Goal: Information Seeking & Learning: Learn about a topic

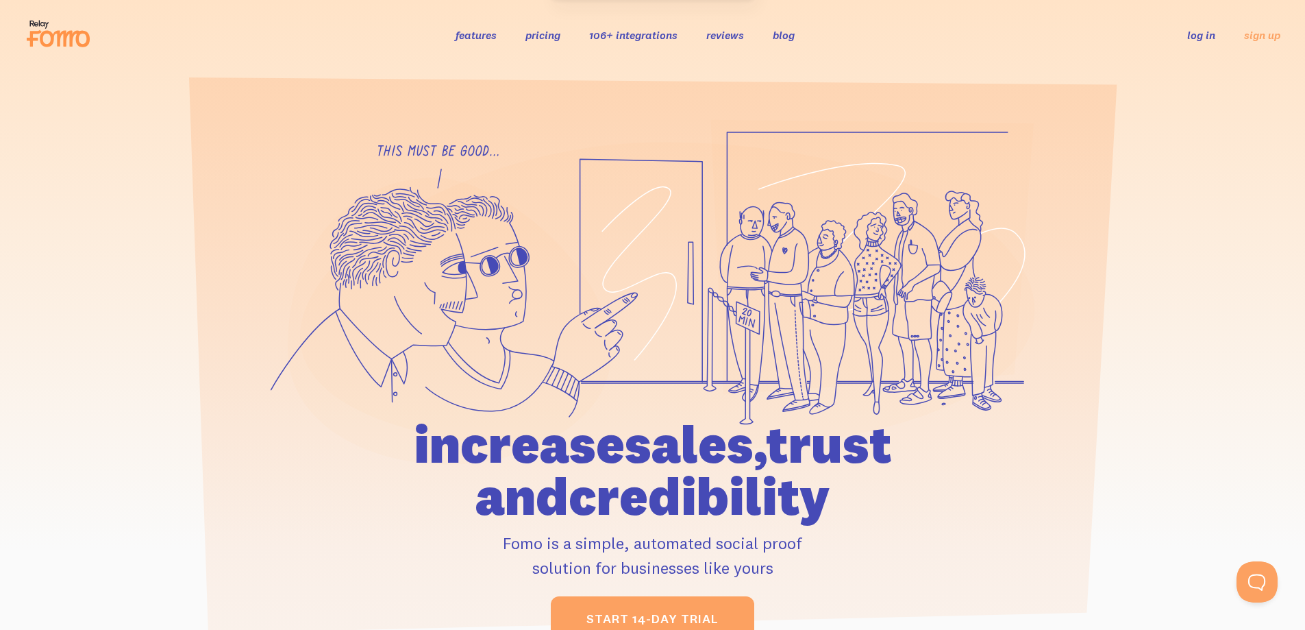
click at [485, 37] on link "features" at bounding box center [476, 35] width 41 height 14
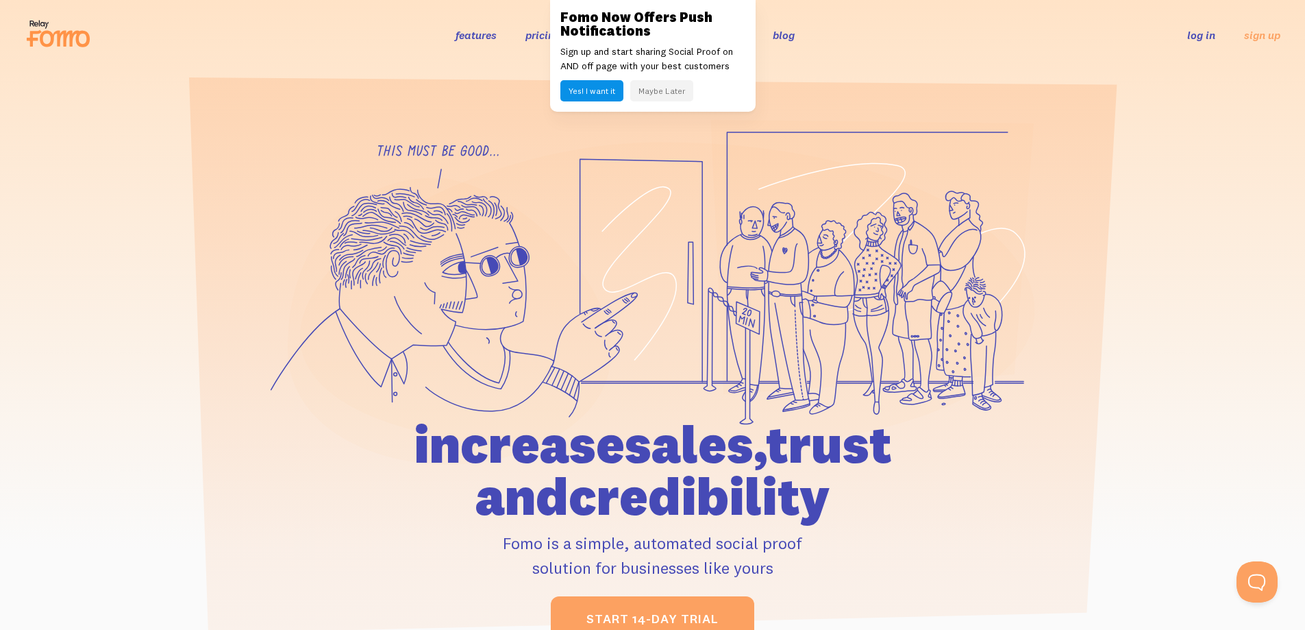
click at [783, 34] on link "blog" at bounding box center [784, 35] width 22 height 14
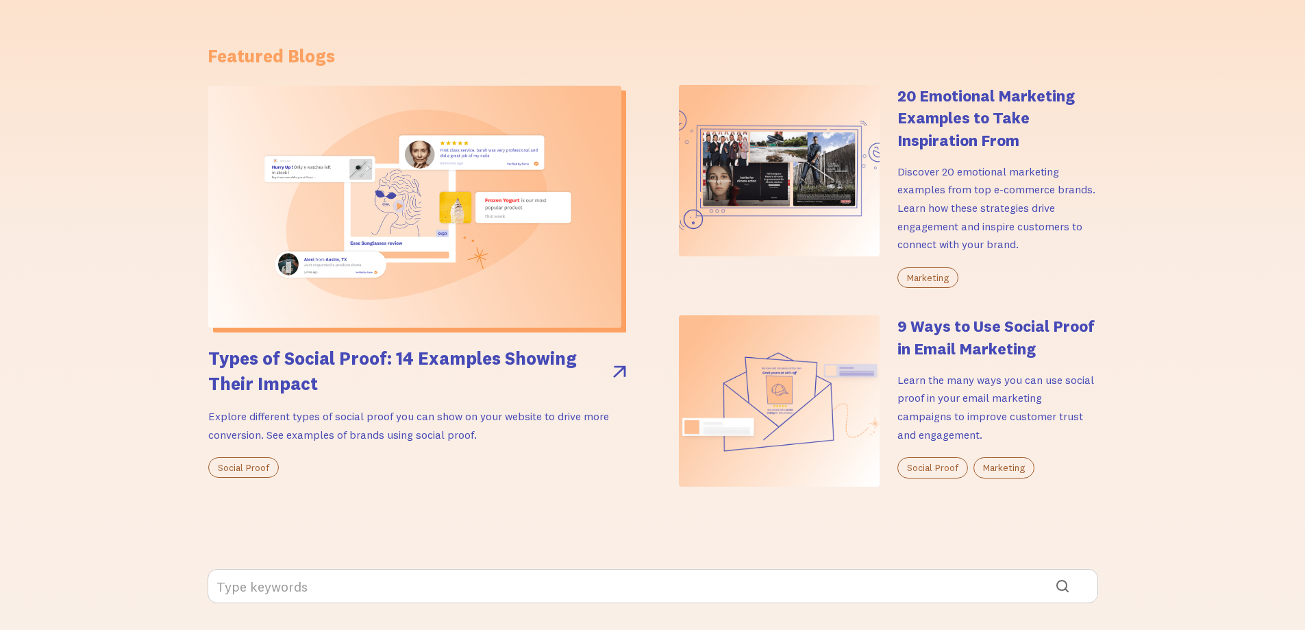
scroll to position [206, 0]
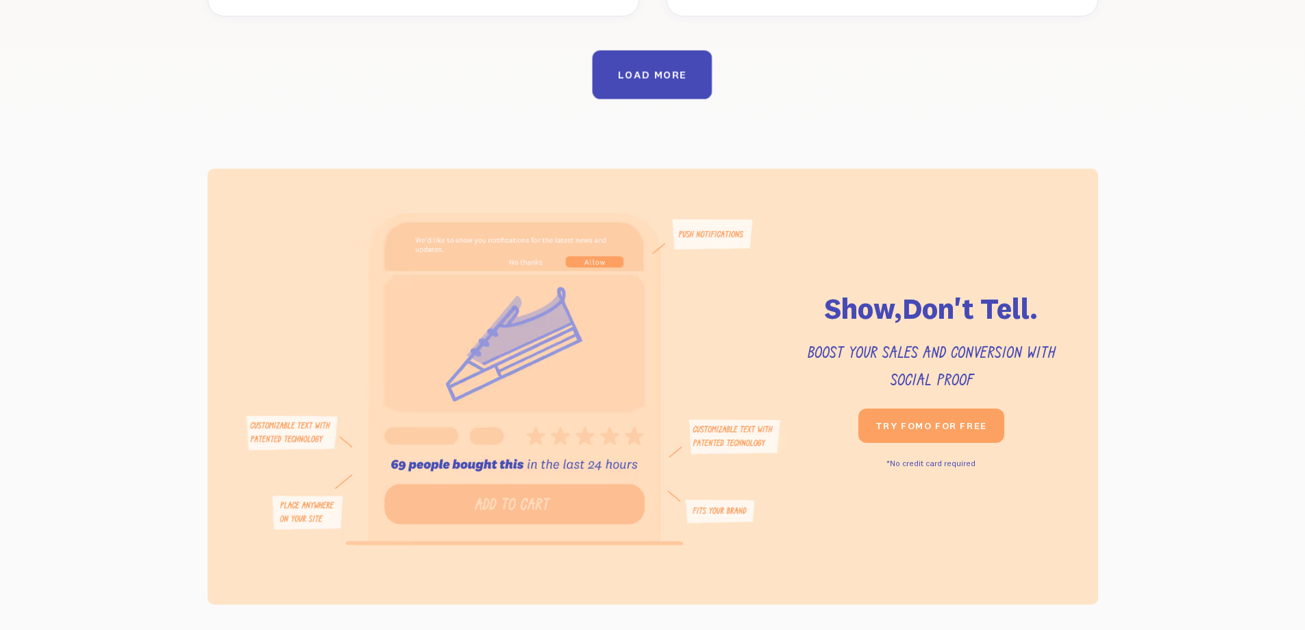
click at [673, 70] on link "LOAD MORE" at bounding box center [653, 75] width 120 height 49
click at [673, 69] on link "LOAD MORE" at bounding box center [653, 75] width 120 height 49
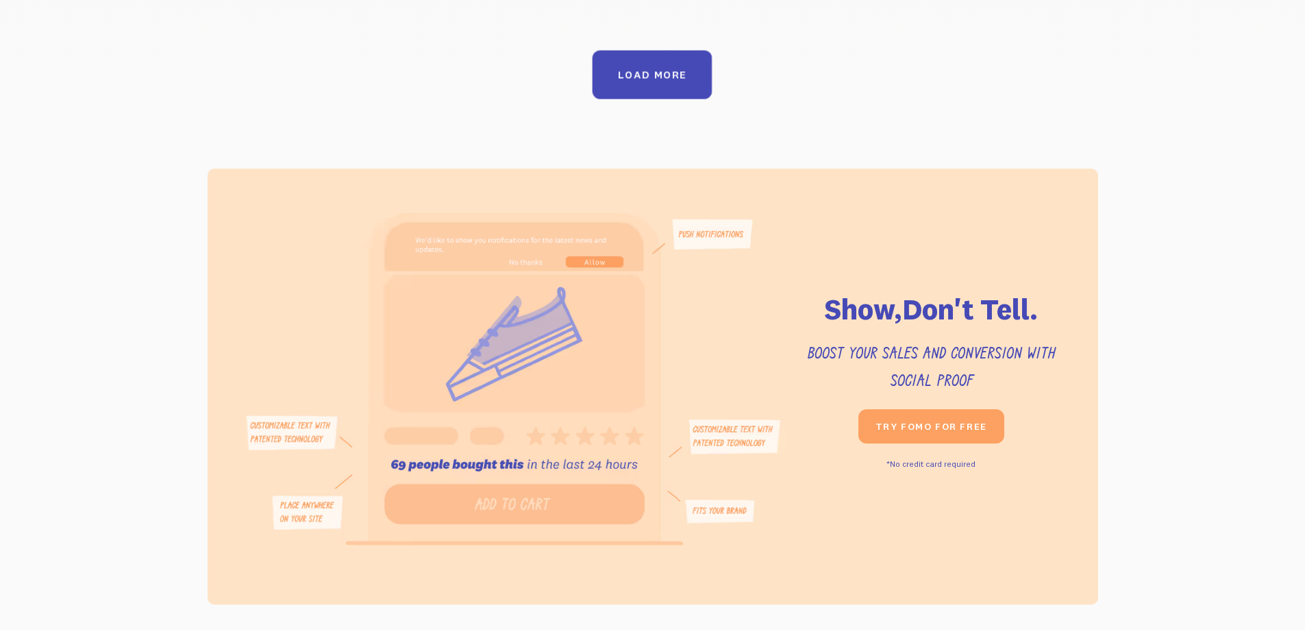
click at [673, 69] on link "LOAD MORE" at bounding box center [653, 75] width 120 height 49
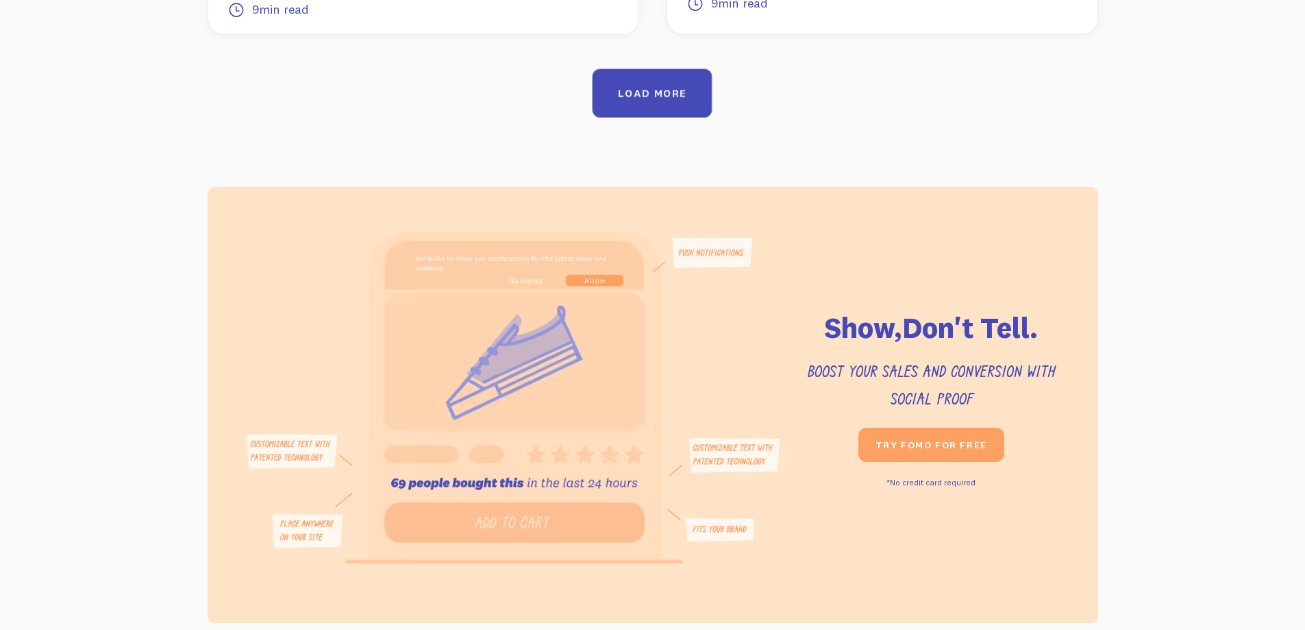
click at [673, 69] on link "LOAD MORE" at bounding box center [653, 93] width 120 height 49
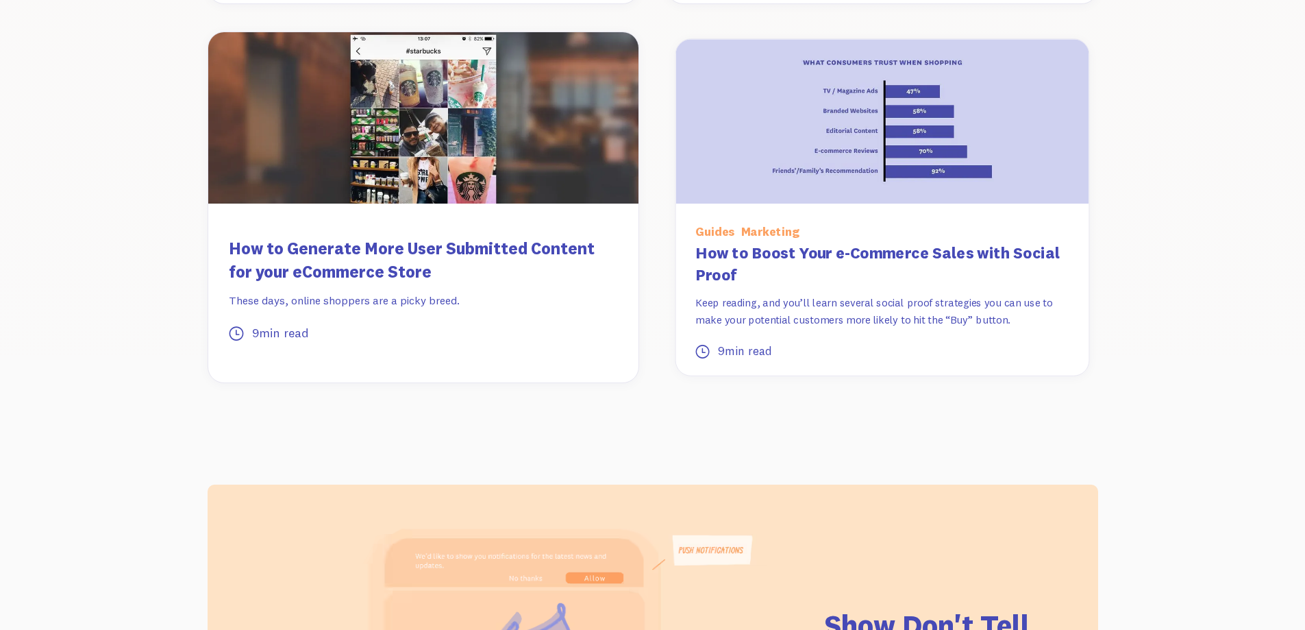
scroll to position [11961, 0]
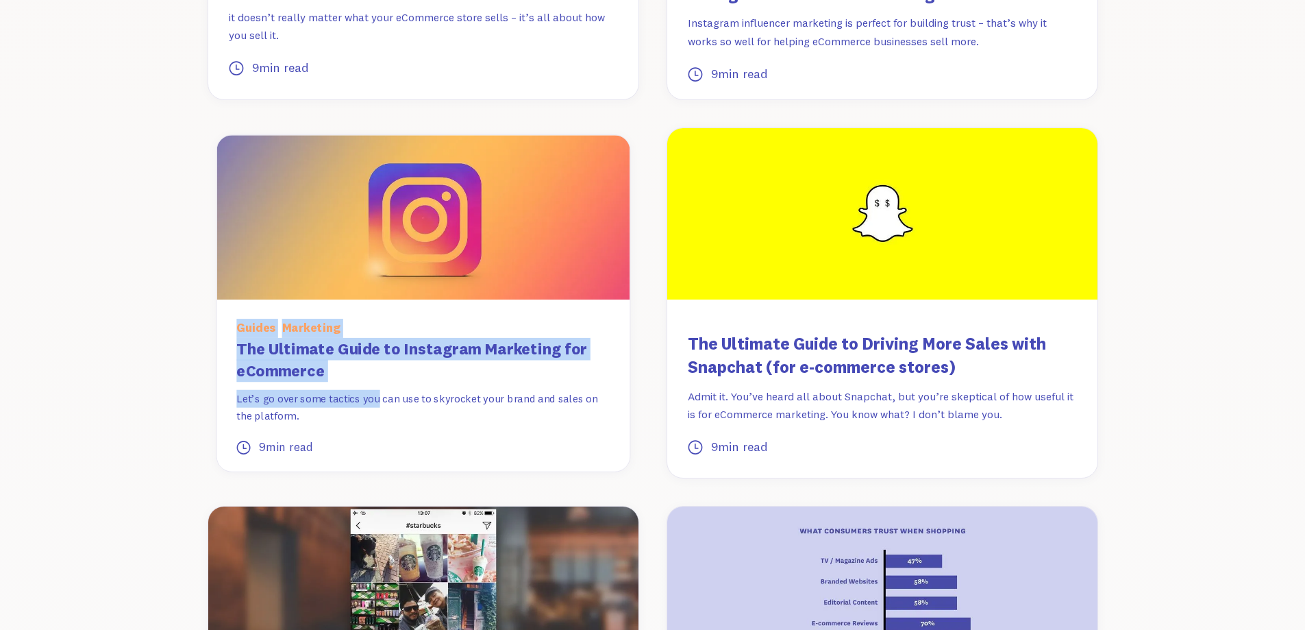
drag, startPoint x: 177, startPoint y: 295, endPoint x: 379, endPoint y: 343, distance: 207.2
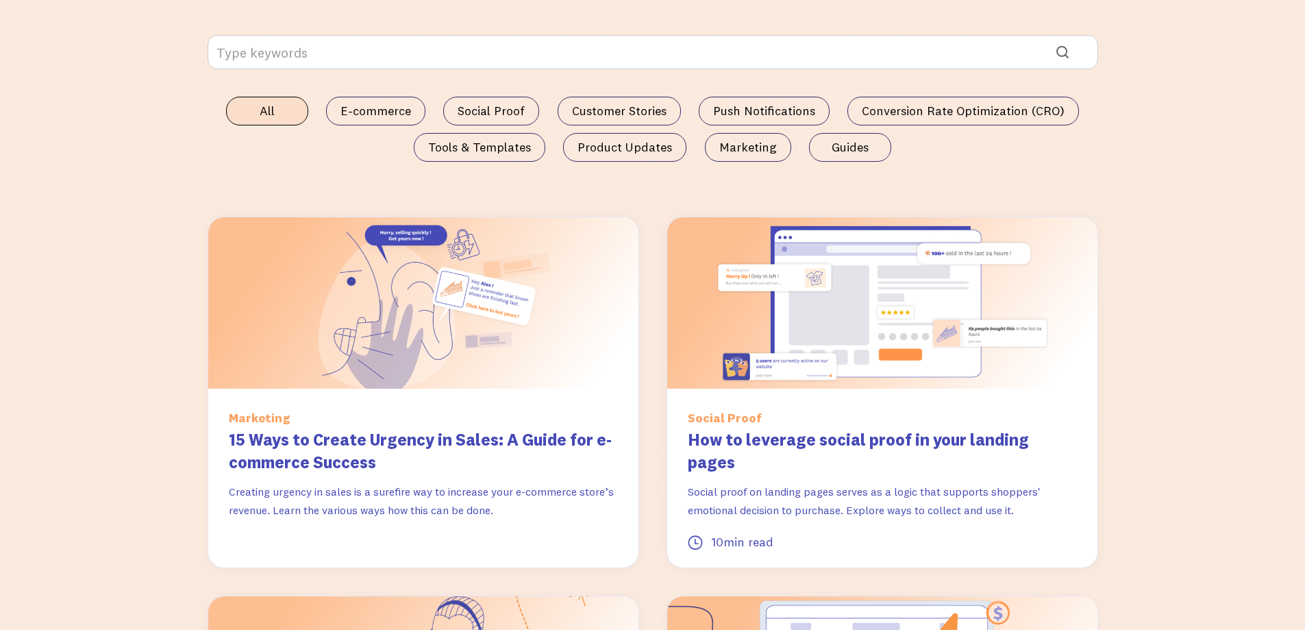
scroll to position [982, 0]
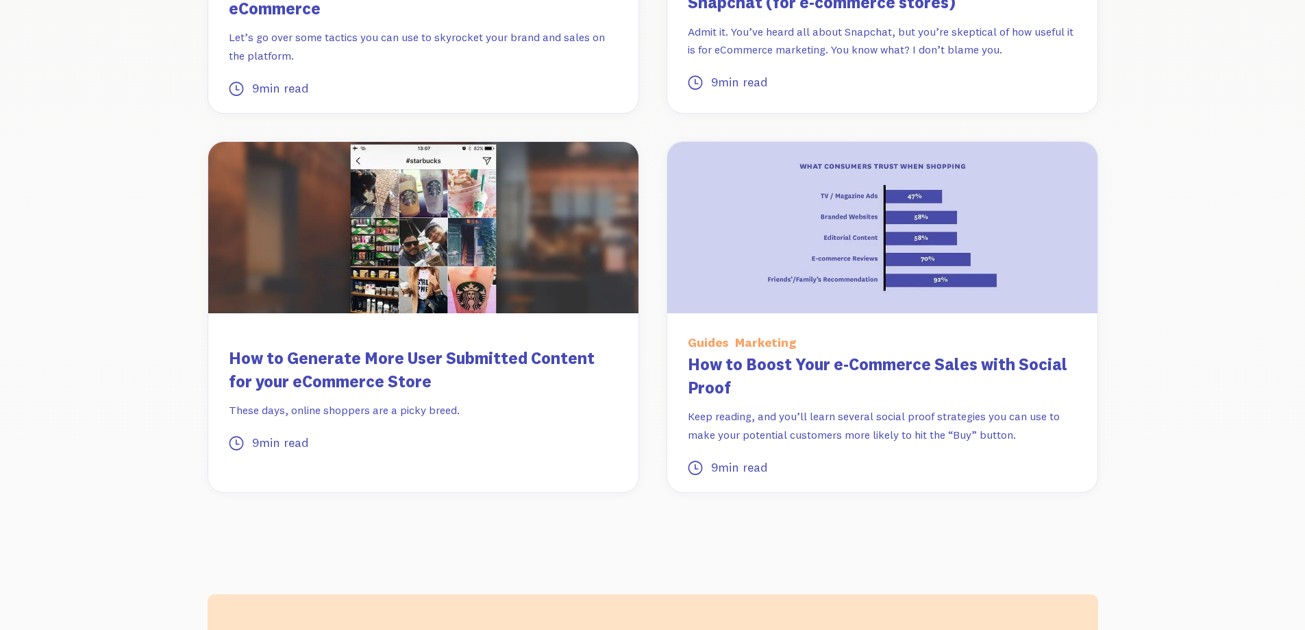
scroll to position [12322, 0]
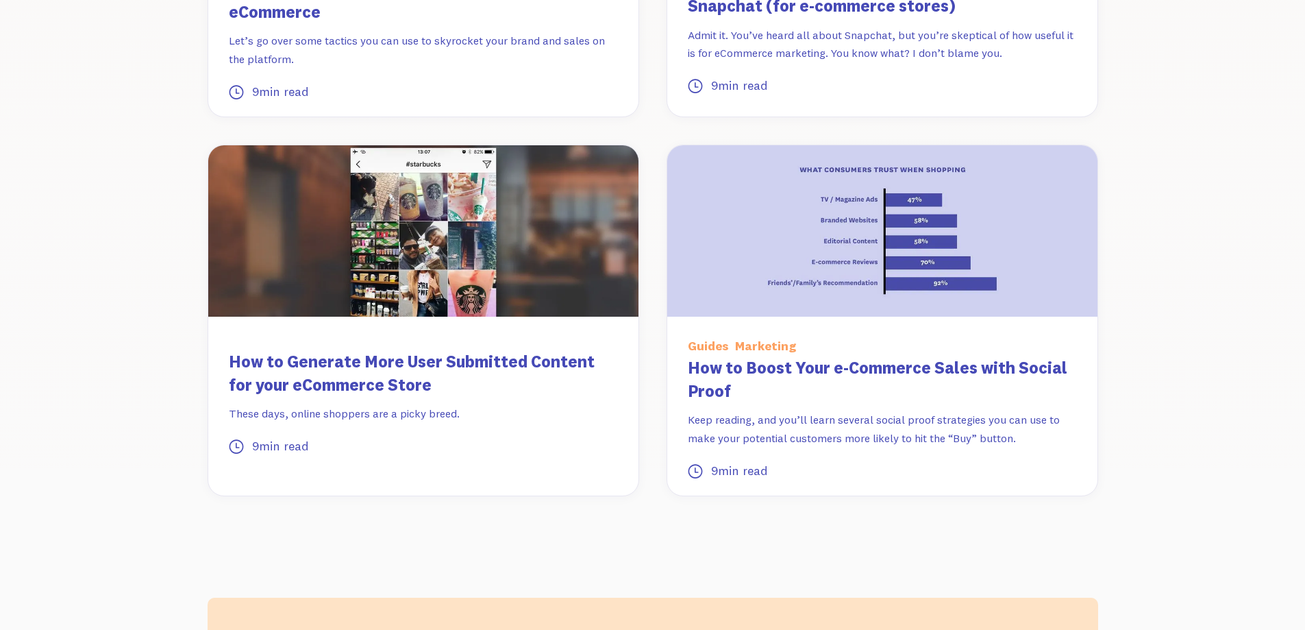
drag, startPoint x: 106, startPoint y: 274, endPoint x: 1094, endPoint y: 355, distance: 991.9
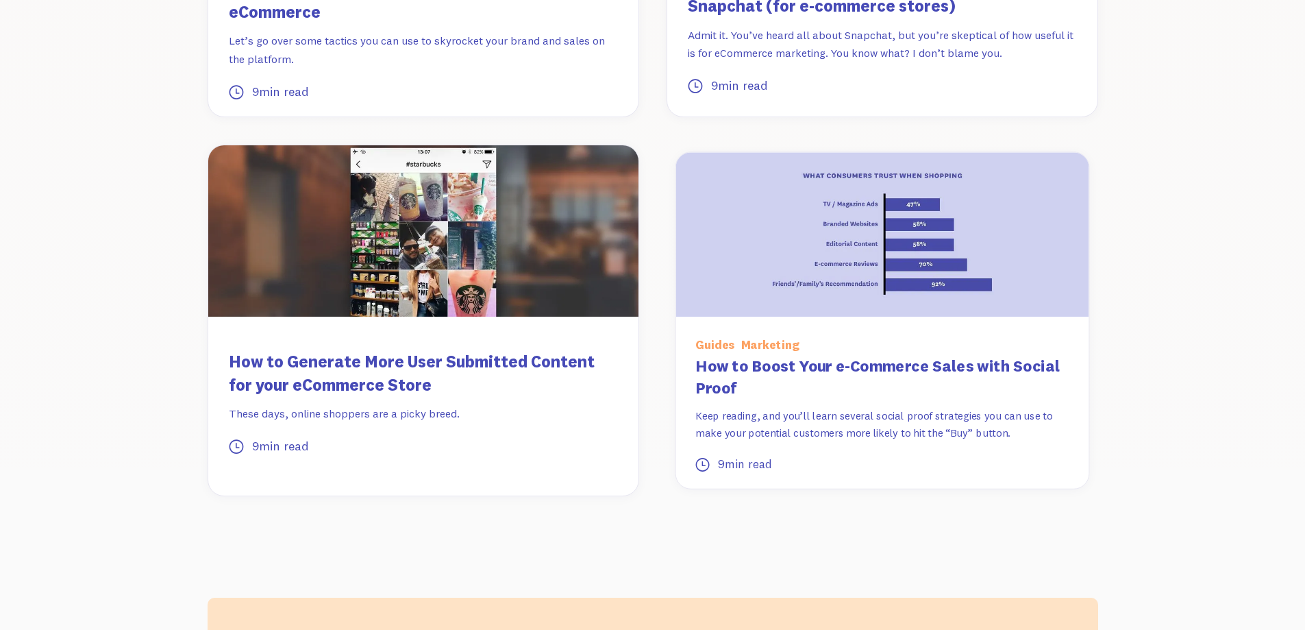
copy div "Marketing 15 Ways to Create Urgency in Sales: A Guide for e-commerce Success Cr…"
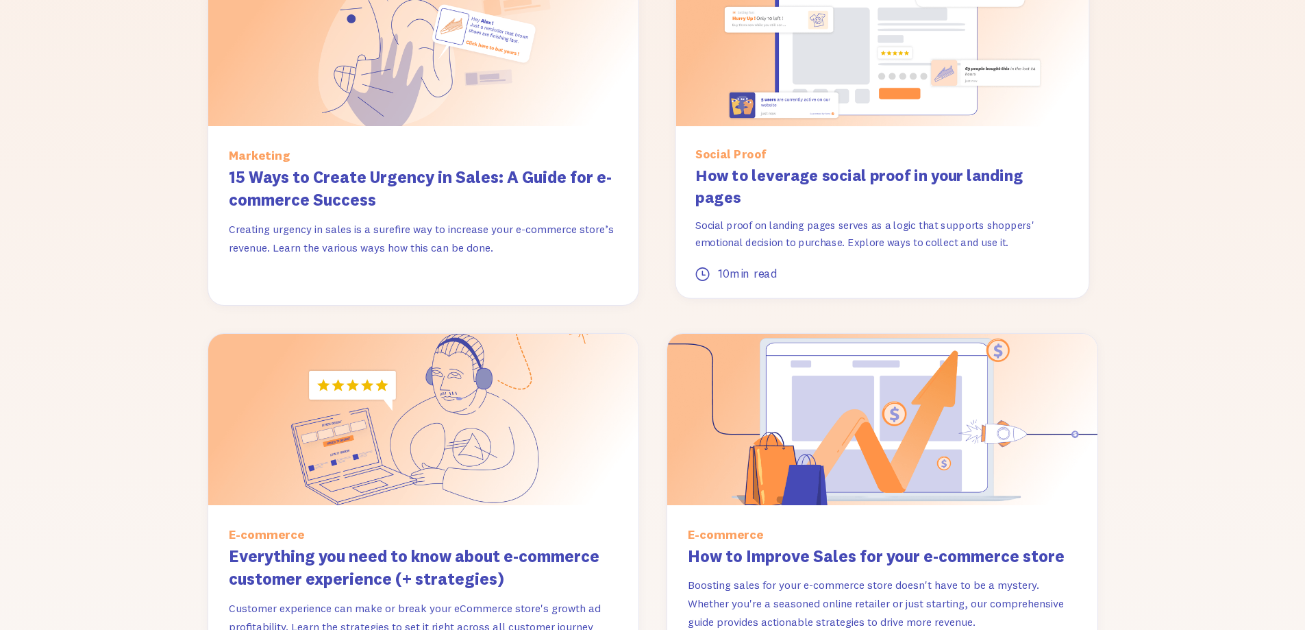
scroll to position [1165, 0]
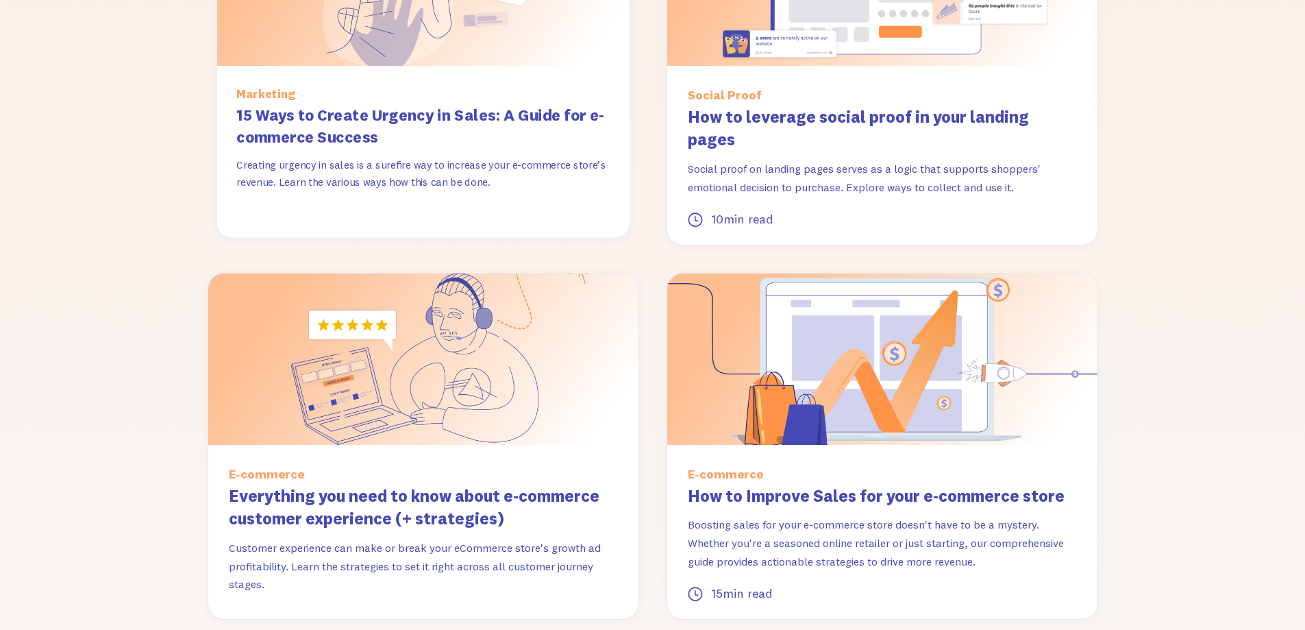
click at [469, 121] on h3 "15 Ways to Create Urgency in Sales: A Guide for e-commerce Success" at bounding box center [422, 126] width 373 height 45
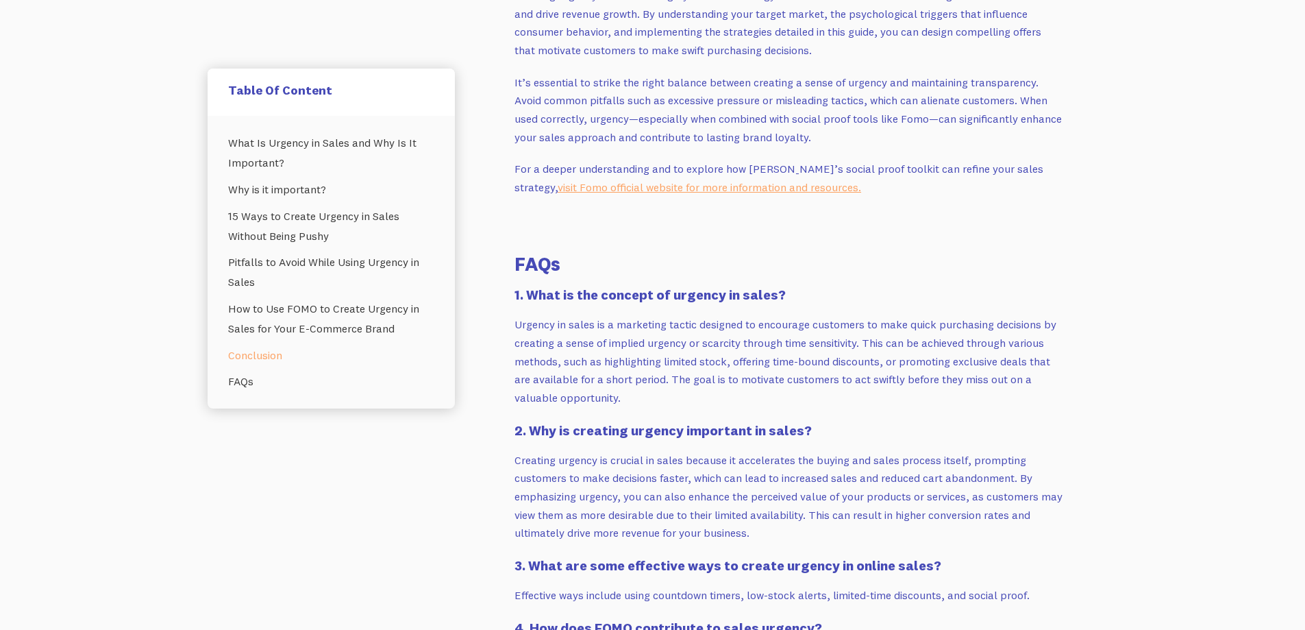
scroll to position [4248, 0]
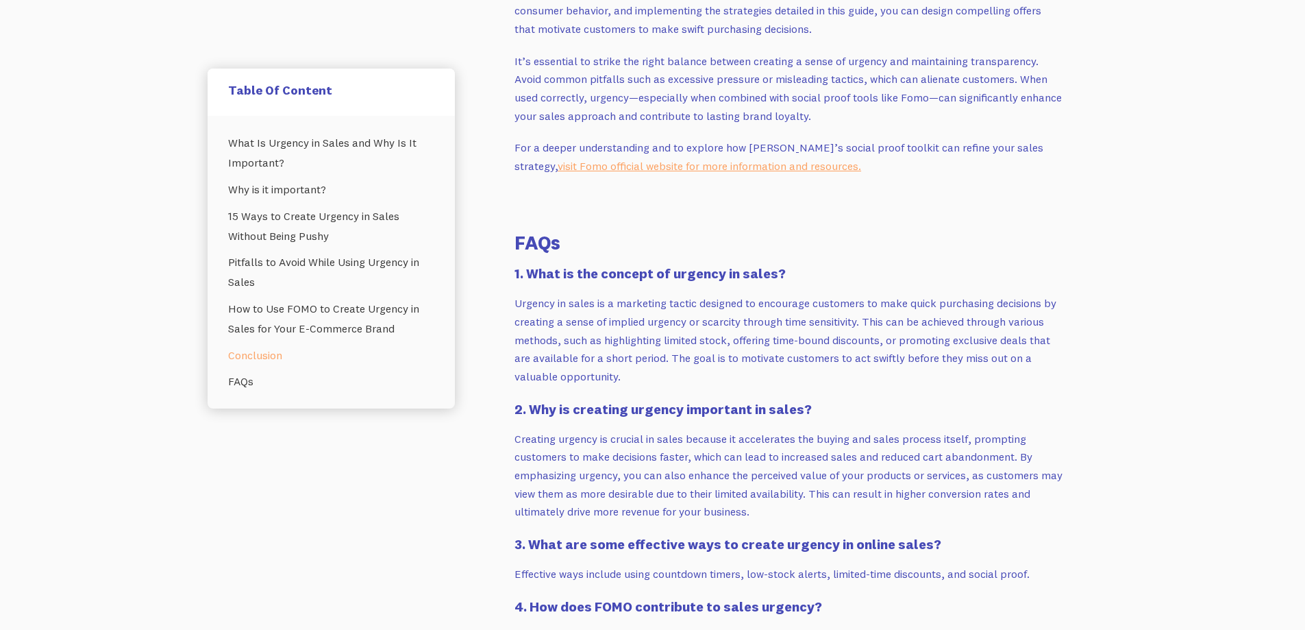
click at [636, 294] on p "Urgency in sales is a marketing tactic designed to encourage customers to make …" at bounding box center [788, 339] width 548 height 91
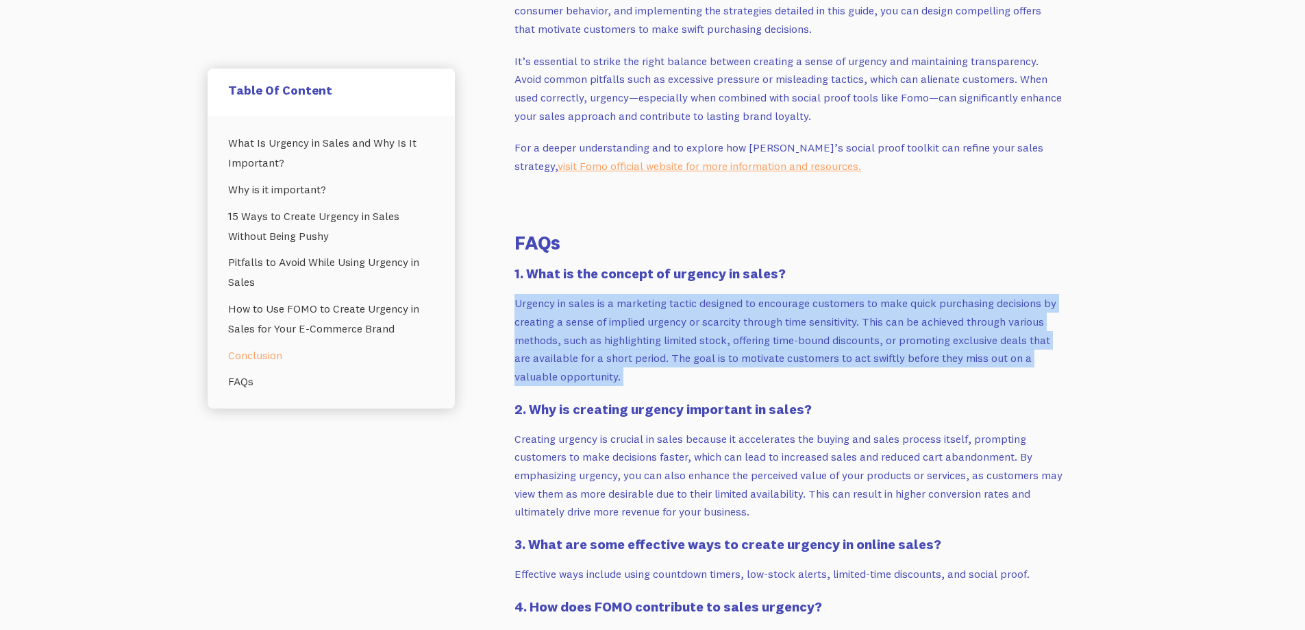
click at [636, 294] on p "Urgency in sales is a marketing tactic designed to encourage customers to make …" at bounding box center [788, 339] width 548 height 91
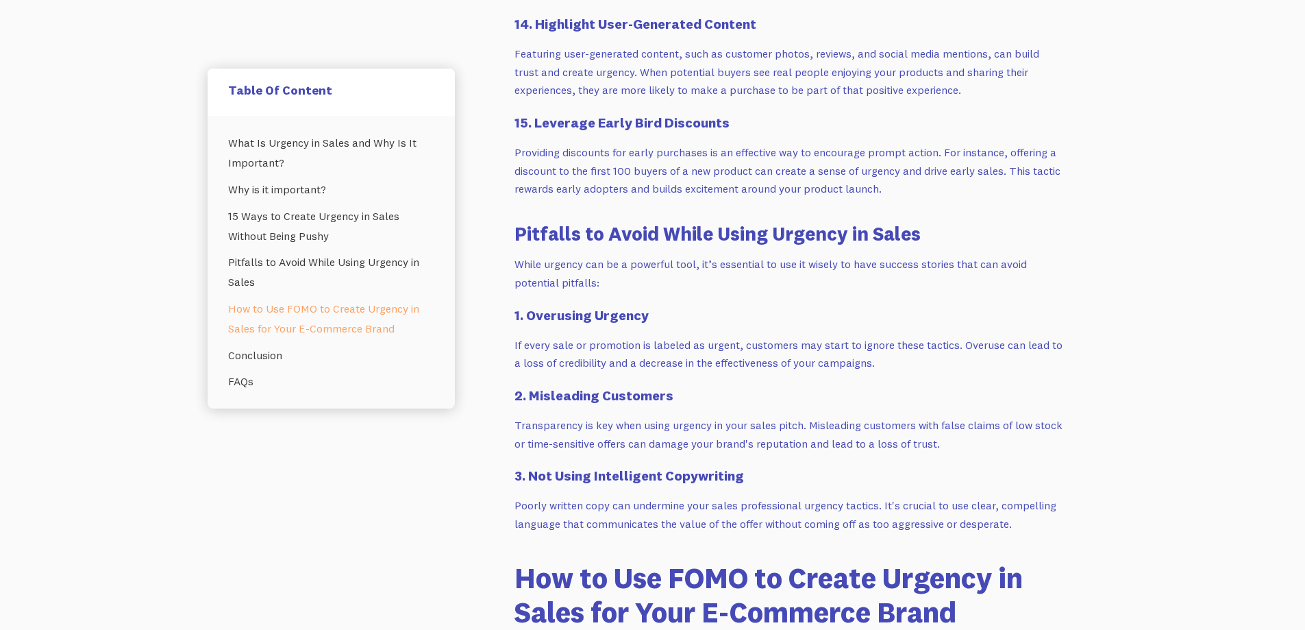
scroll to position [2740, 0]
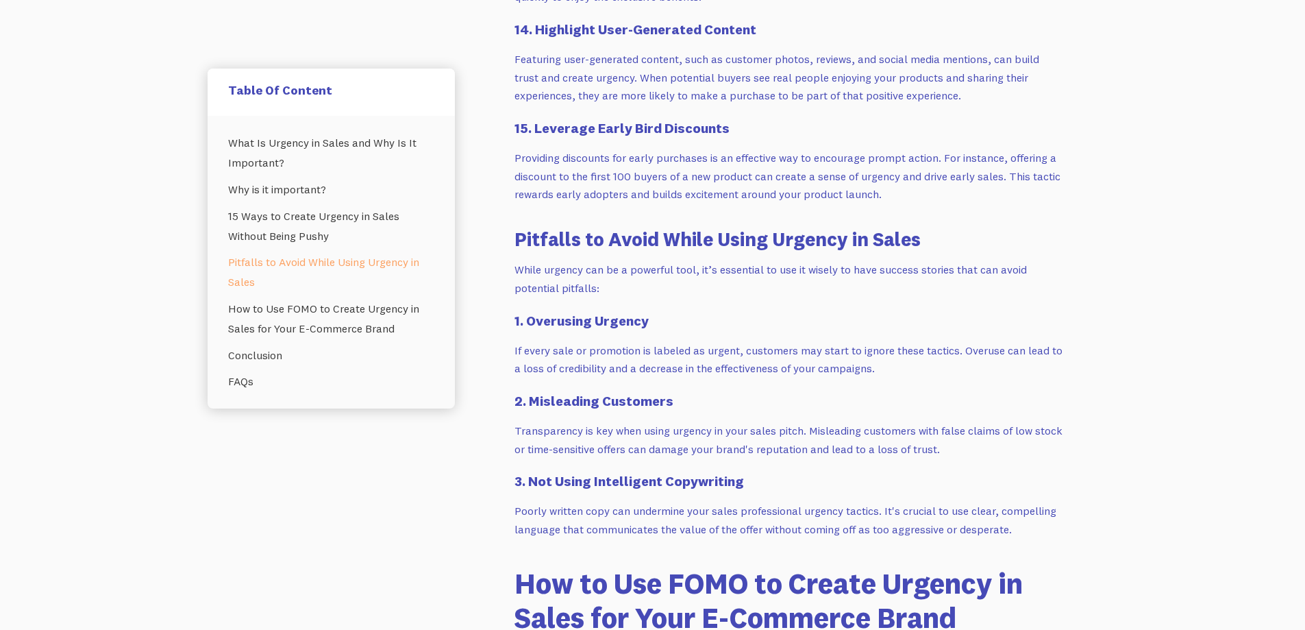
drag, startPoint x: 296, startPoint y: 49, endPoint x: 304, endPoint y: 42, distance: 10.7
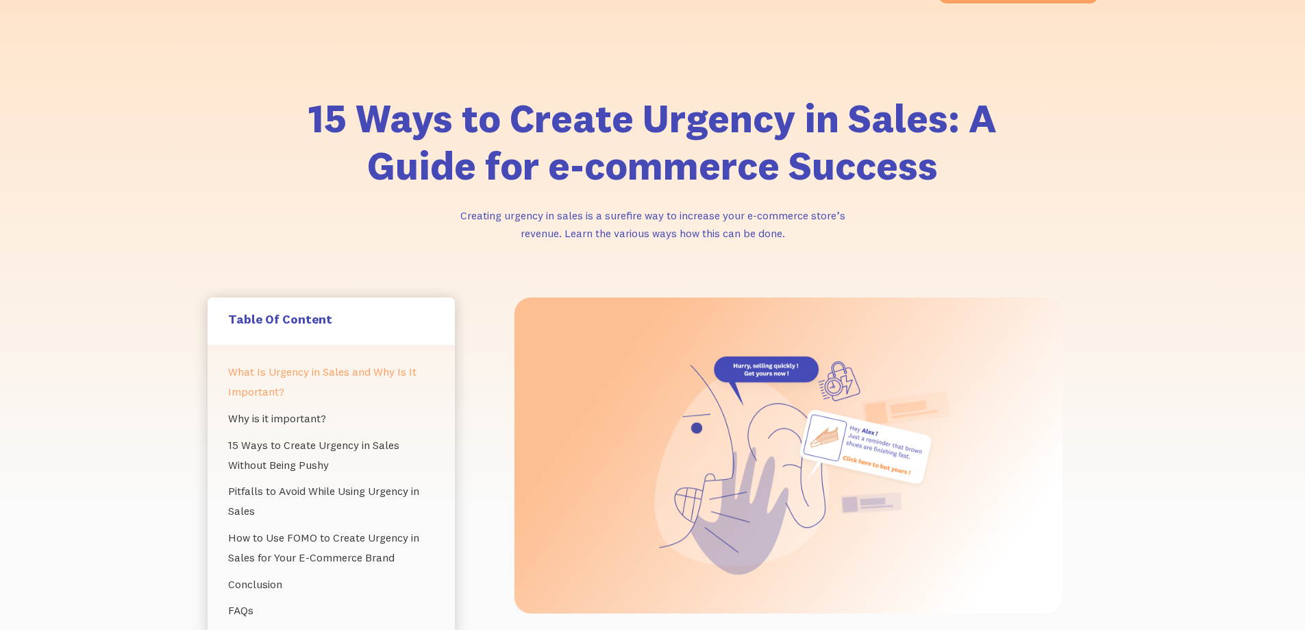
scroll to position [0, 0]
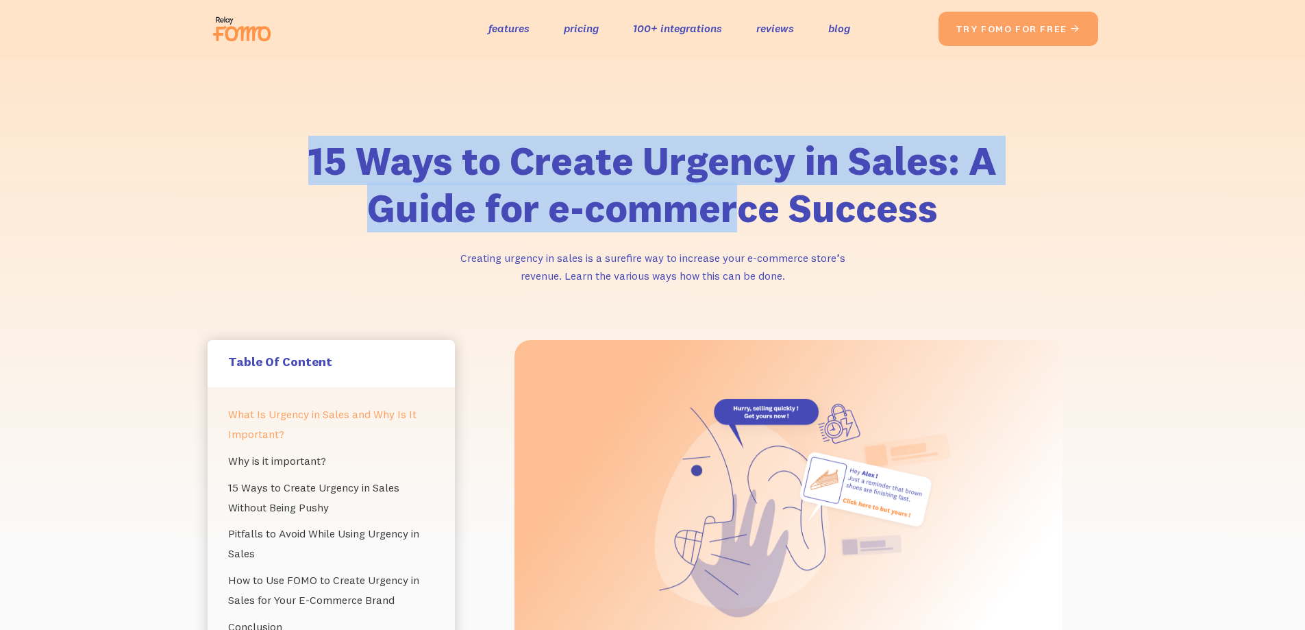
drag, startPoint x: 299, startPoint y: 148, endPoint x: 955, endPoint y: 191, distance: 657.7
click at [804, 194] on div "15 Ways to Create Urgency in Sales: A Guide for e-commerce Success Creating urg…" at bounding box center [653, 233] width 918 height 214
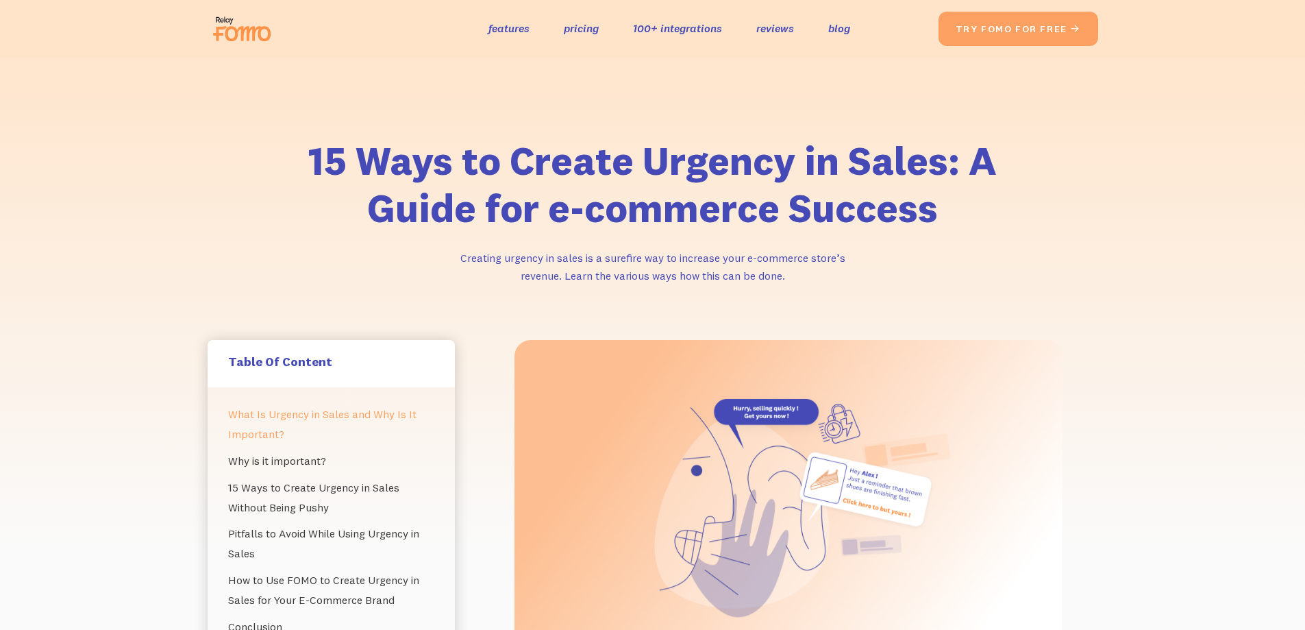
click at [965, 191] on h1 "15 Ways to Create Urgency in Sales: A Guide for e-commerce Success" at bounding box center [652, 184] width 699 height 95
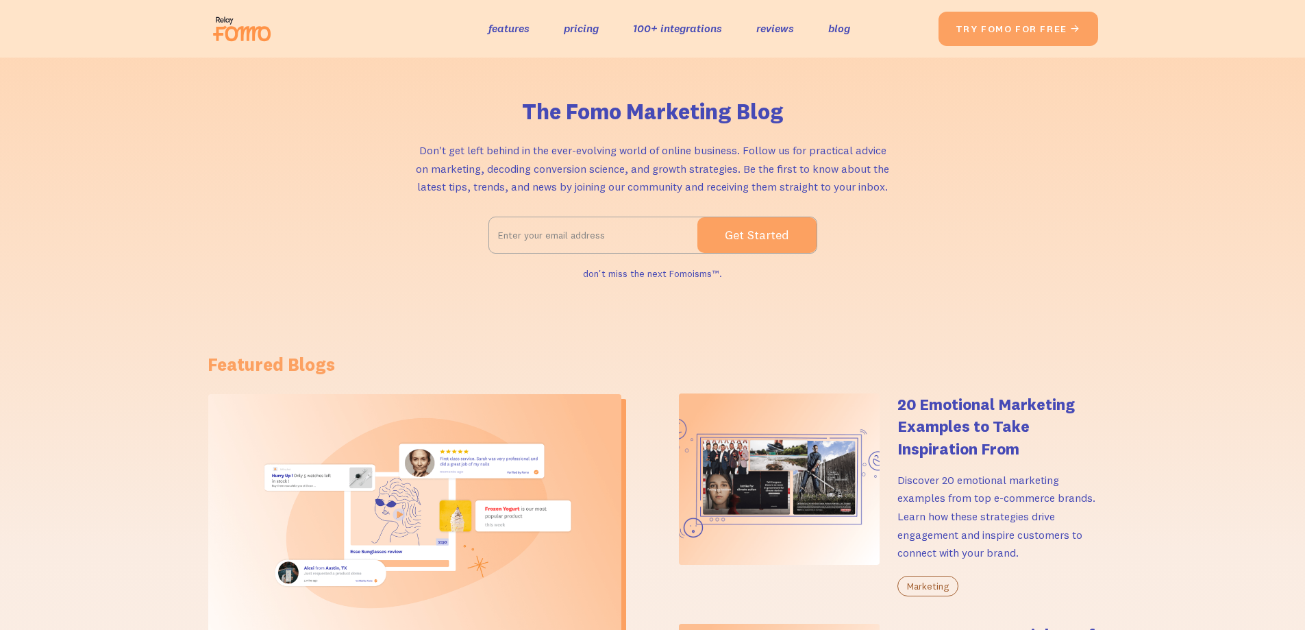
click at [267, 22] on img at bounding box center [246, 29] width 77 height 44
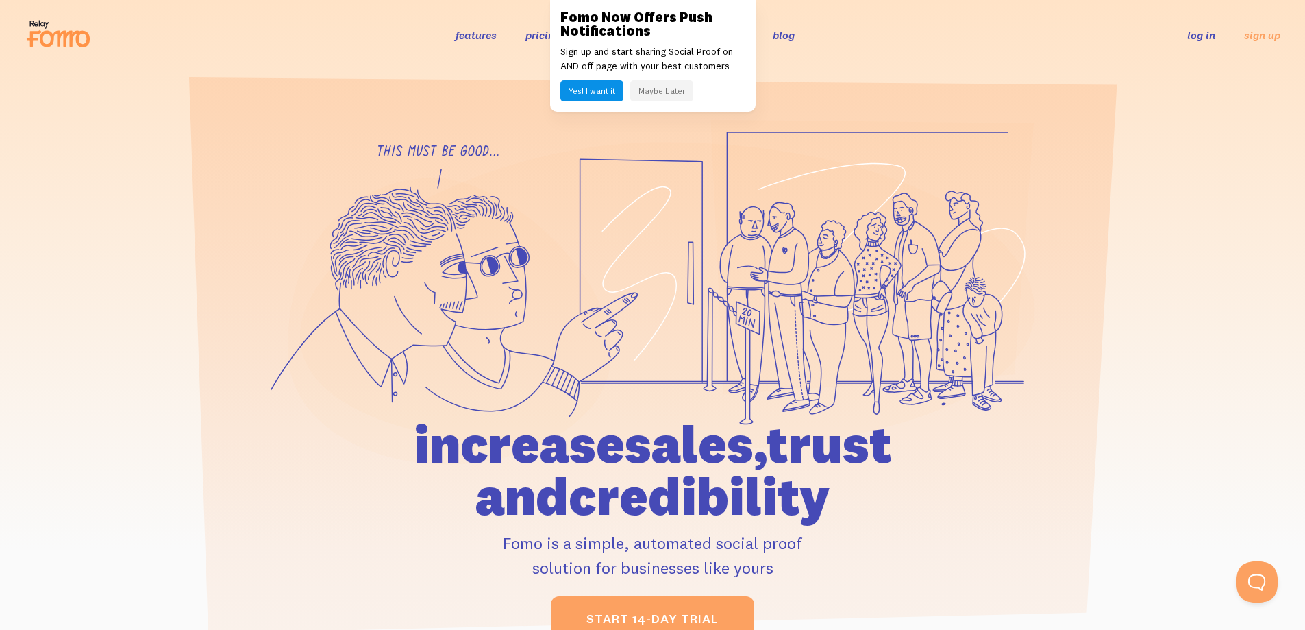
click at [678, 87] on button "Maybe Later" at bounding box center [661, 90] width 63 height 21
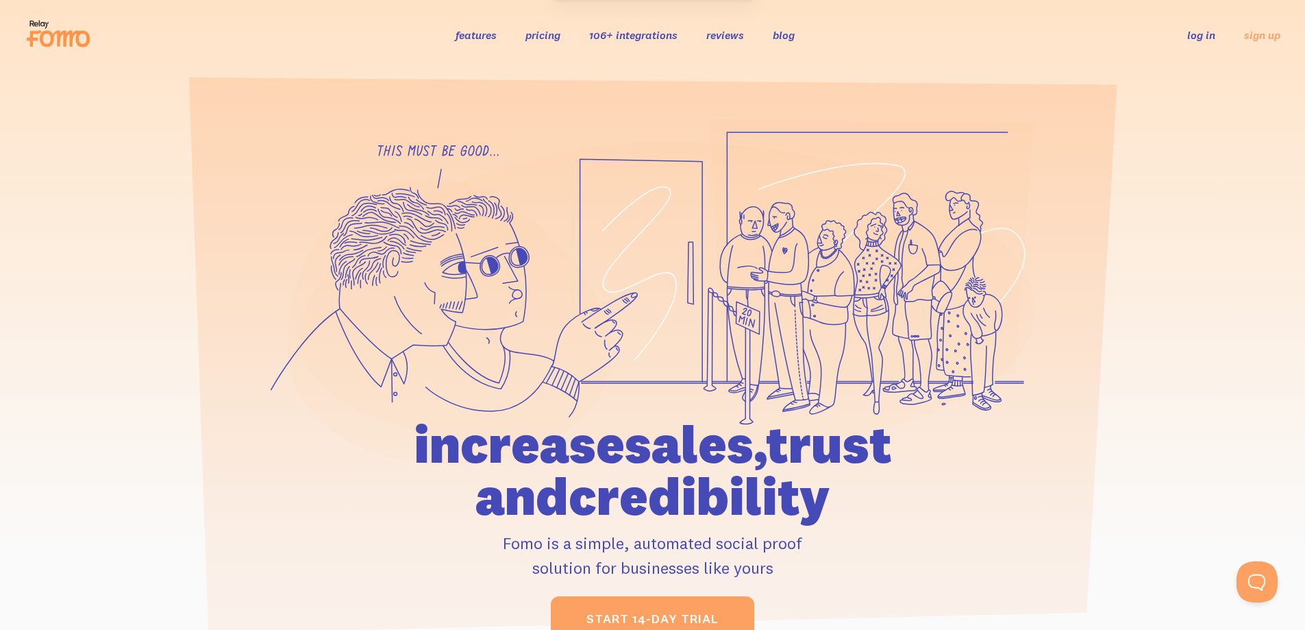
click at [658, 23] on div "features pricing 106+ integrations reviews blog log in sign up log in sign up" at bounding box center [653, 34] width 1256 height 37
click at [663, 25] on div "features pricing 106+ integrations reviews blog log in sign up log in sign up" at bounding box center [653, 34] width 1256 height 37
click at [663, 29] on link "106+ integrations" at bounding box center [633, 35] width 88 height 14
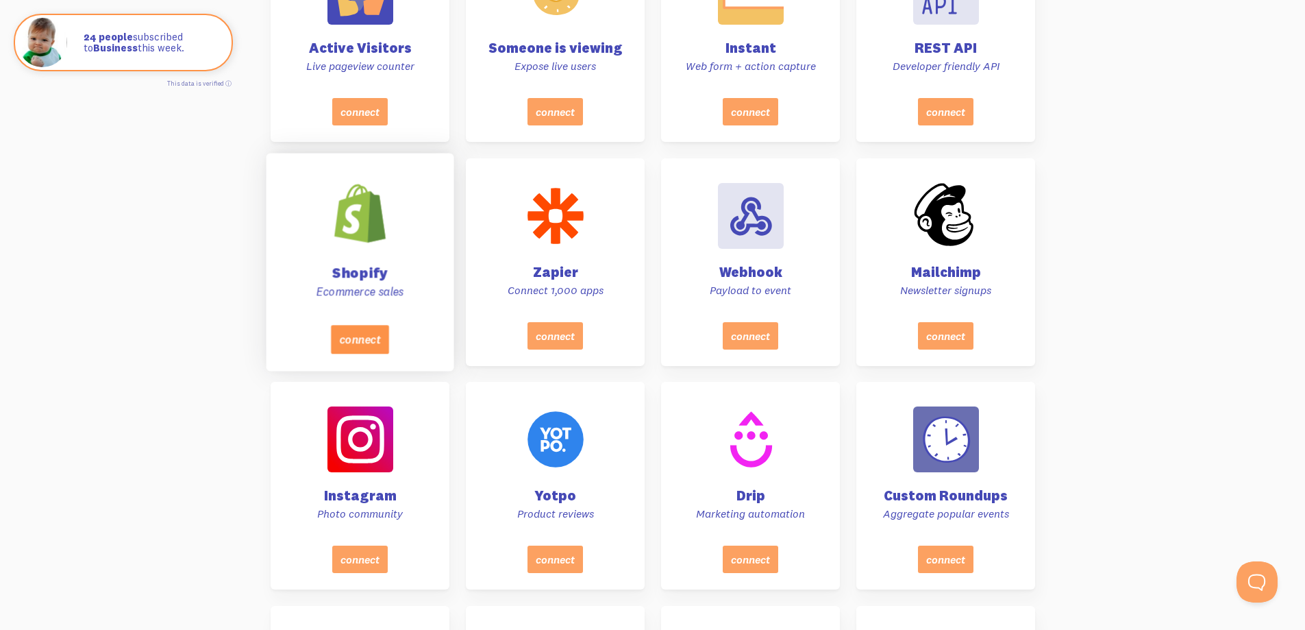
click at [374, 332] on button "connect" at bounding box center [359, 339] width 58 height 29
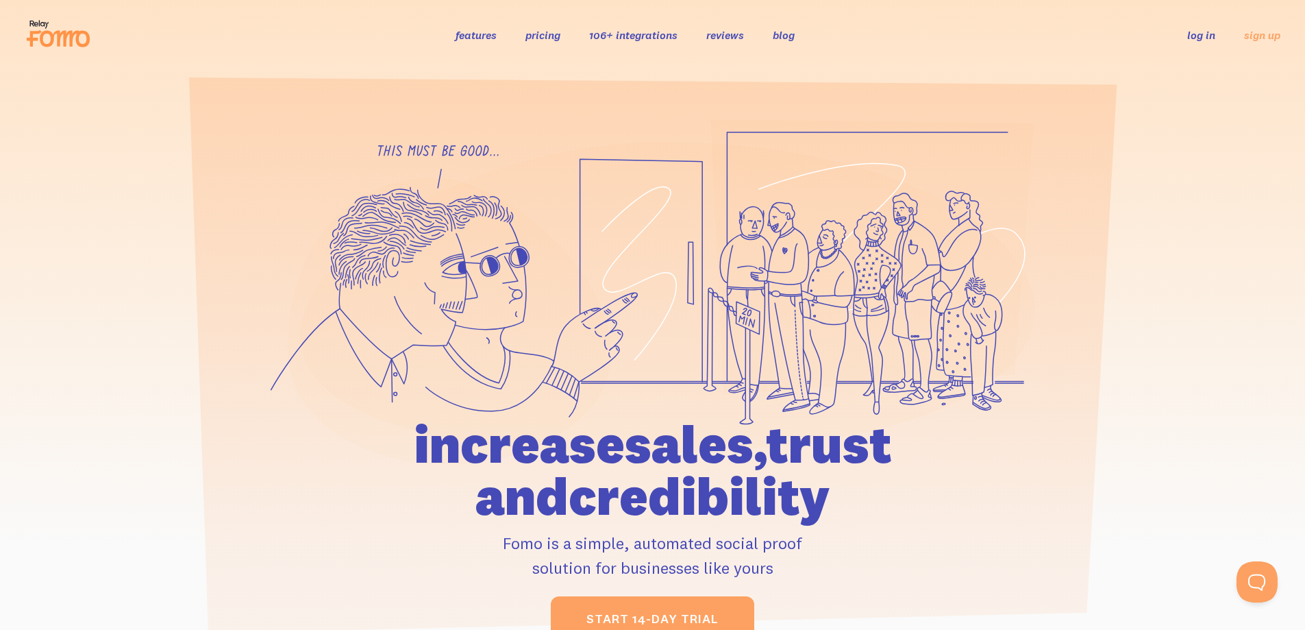
click at [787, 29] on link "blog" at bounding box center [784, 35] width 22 height 14
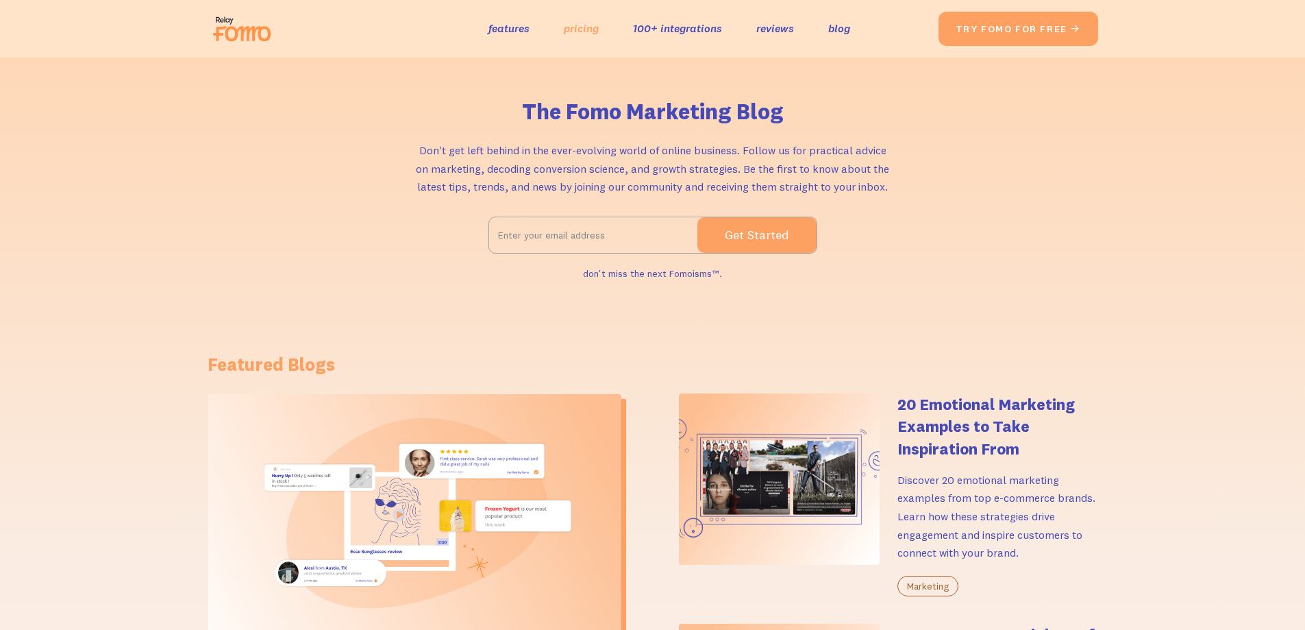
click at [593, 27] on link "pricing" at bounding box center [581, 28] width 35 height 20
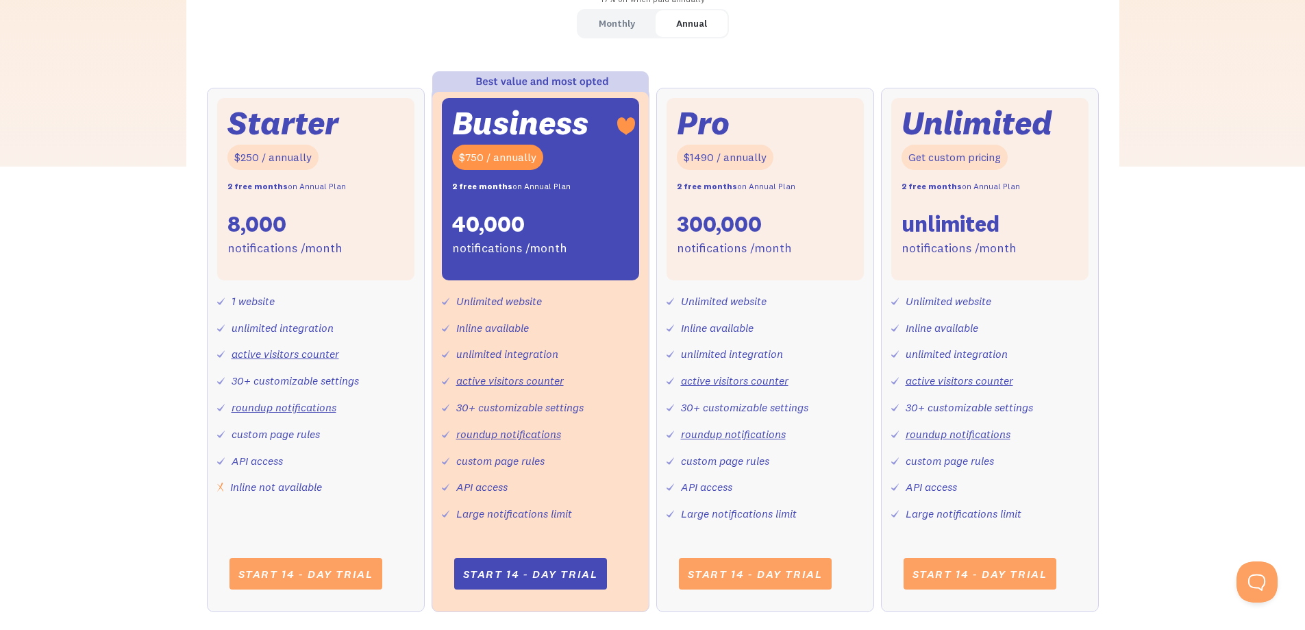
click at [663, 16] on link "Annual" at bounding box center [692, 23] width 72 height 27
click at [638, 29] on link "Monthly" at bounding box center [616, 23] width 77 height 27
